Goal: Check status: Check status

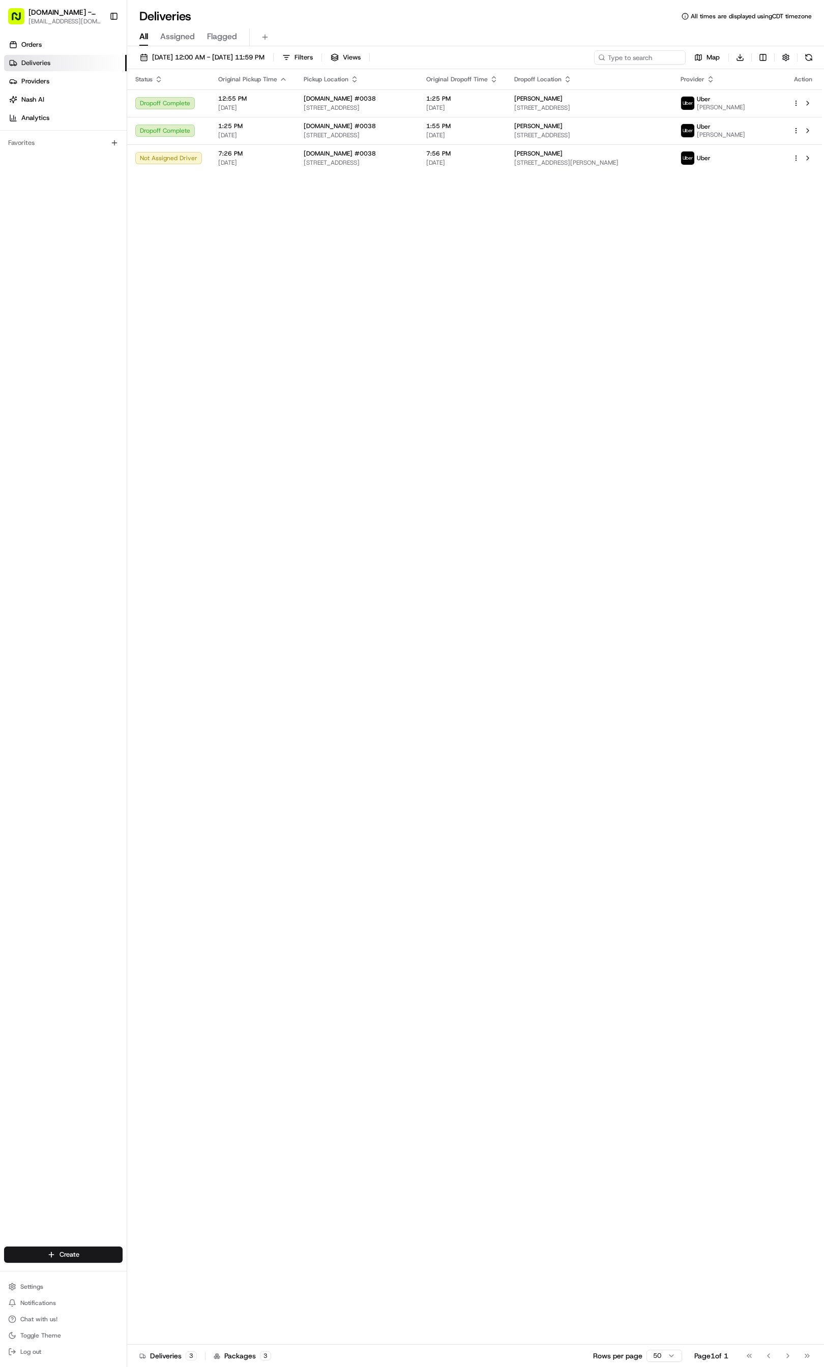
click at [477, 224] on div "Status Original Pickup Time Pickup Location Original Dropoff Time Dropoff Locat…" at bounding box center [474, 707] width 694 height 1276
click at [498, 159] on span "[DATE]" at bounding box center [462, 163] width 72 height 8
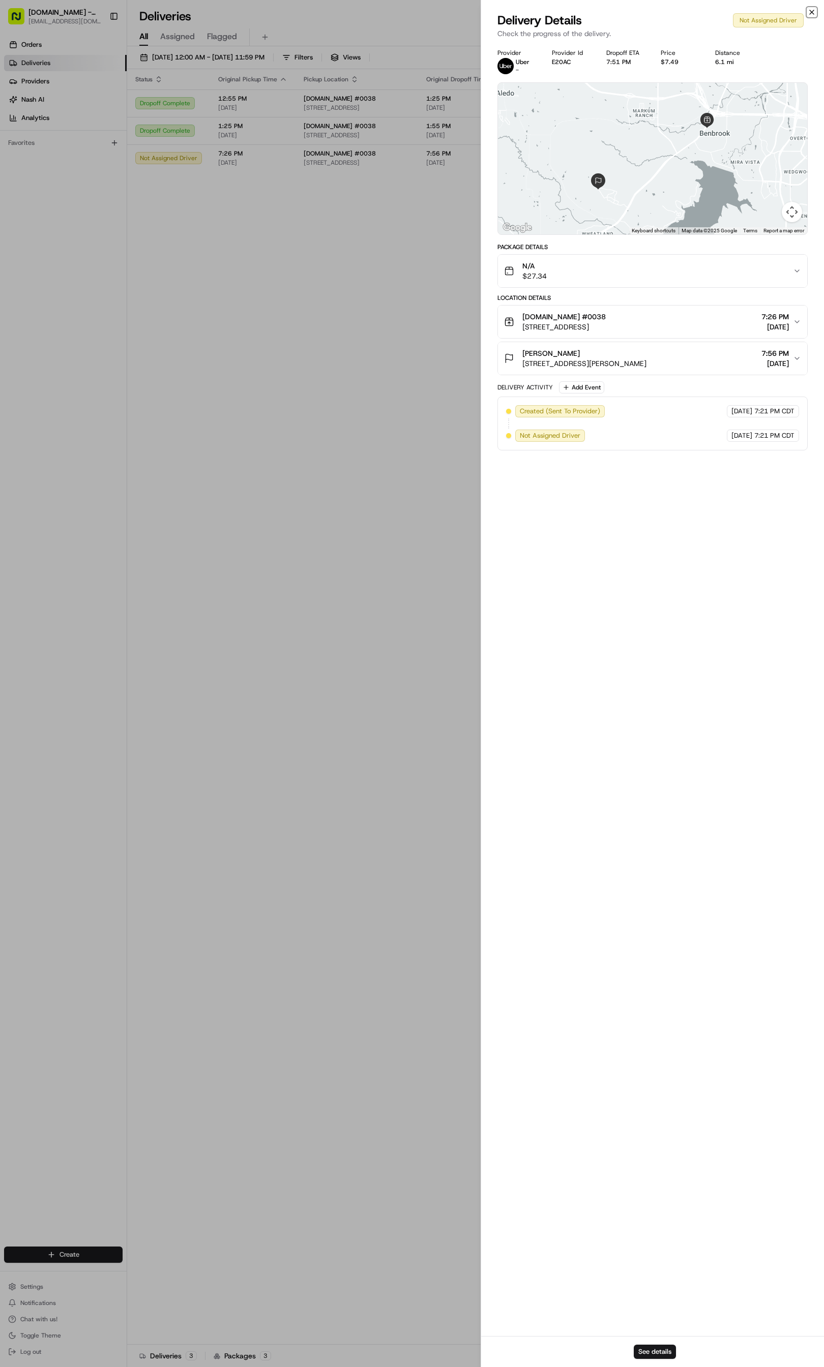
click at [812, 13] on icon "button" at bounding box center [811, 12] width 4 height 4
